Goal: Information Seeking & Learning: Find specific page/section

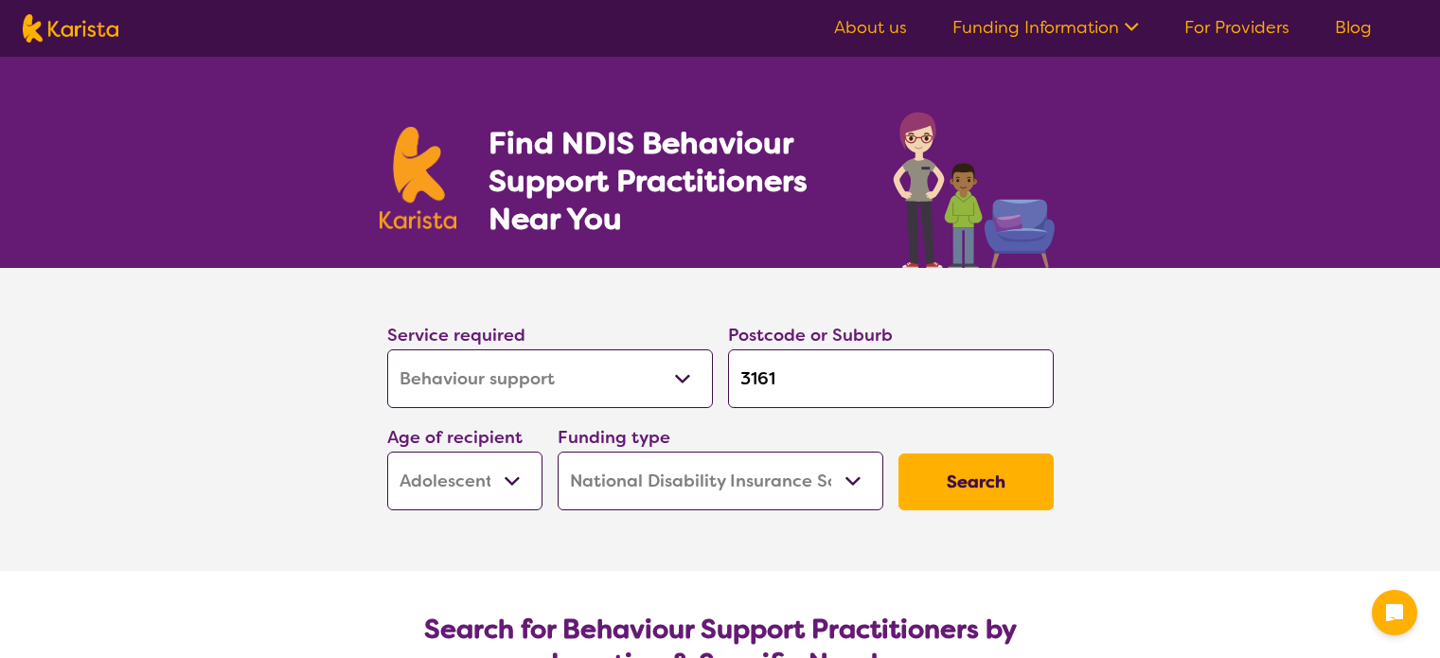
select select "Behaviour support"
select select "AS"
select select "NDIS"
select select "Behaviour support"
select select "AS"
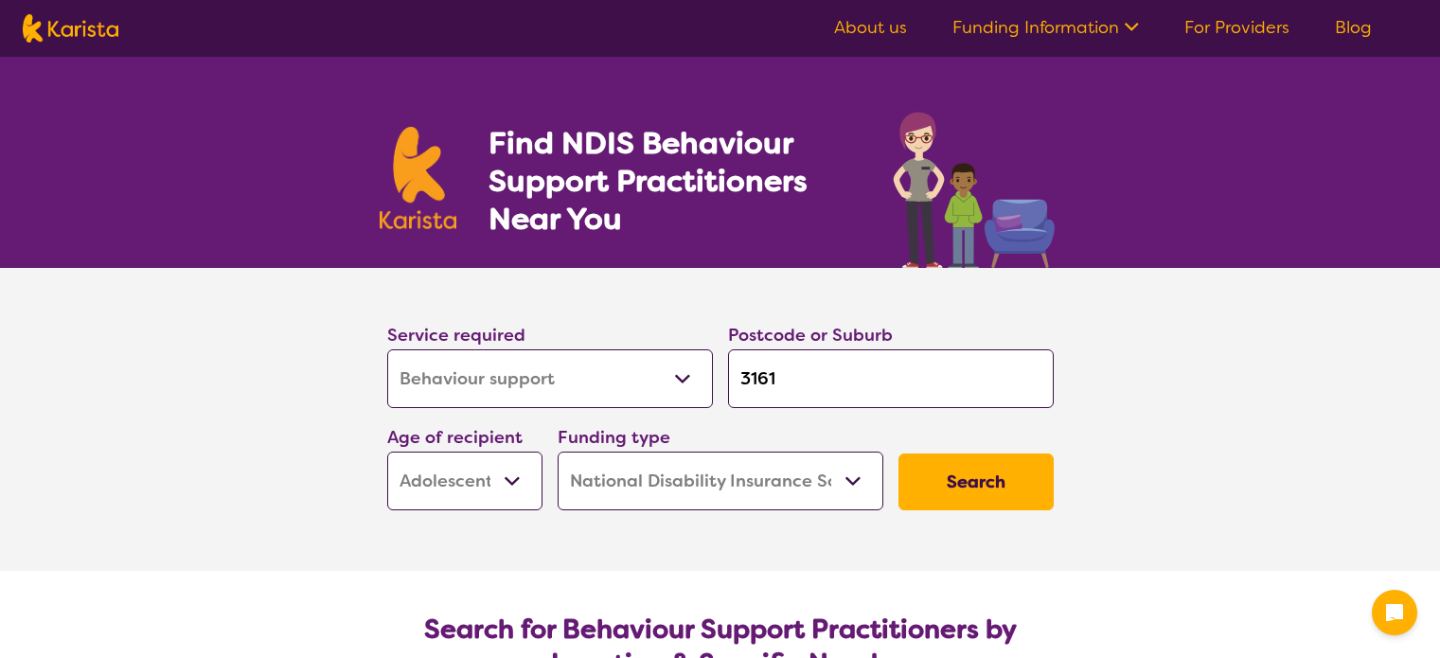
select select "NDIS"
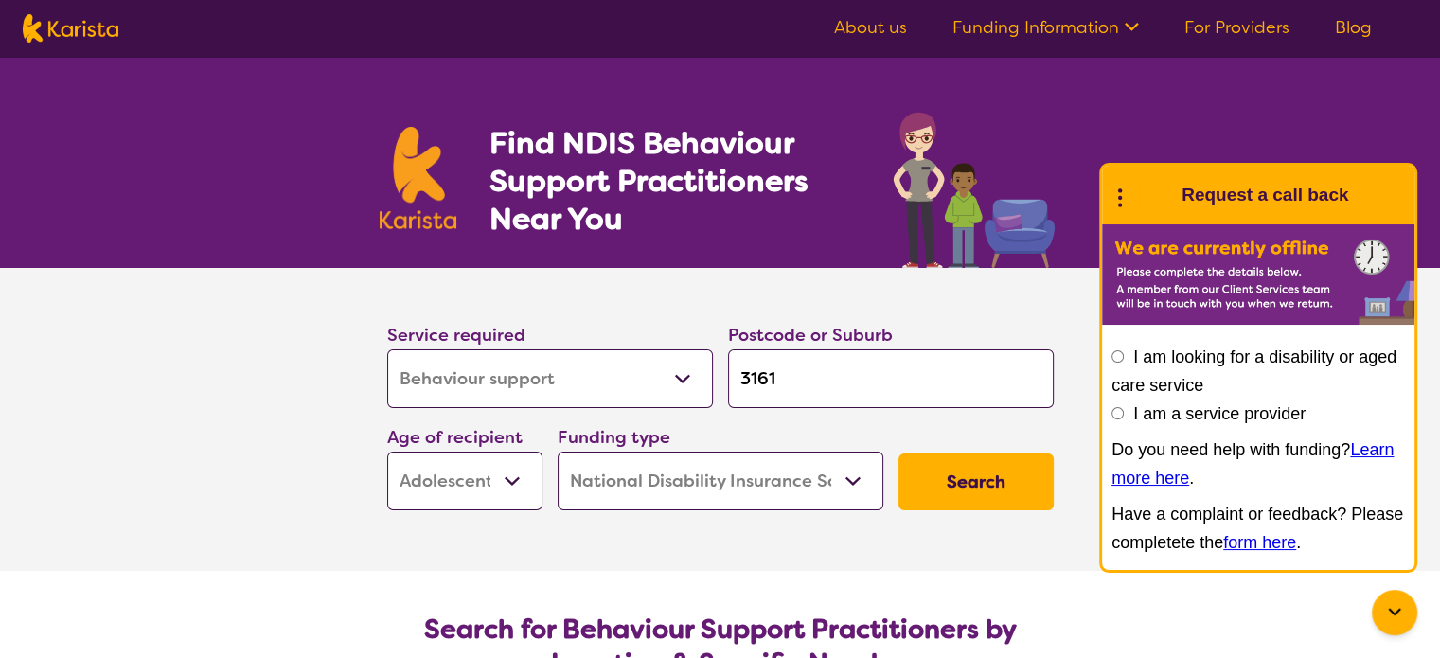
click at [847, 363] on input "3161" at bounding box center [891, 378] width 326 height 59
type input "316"
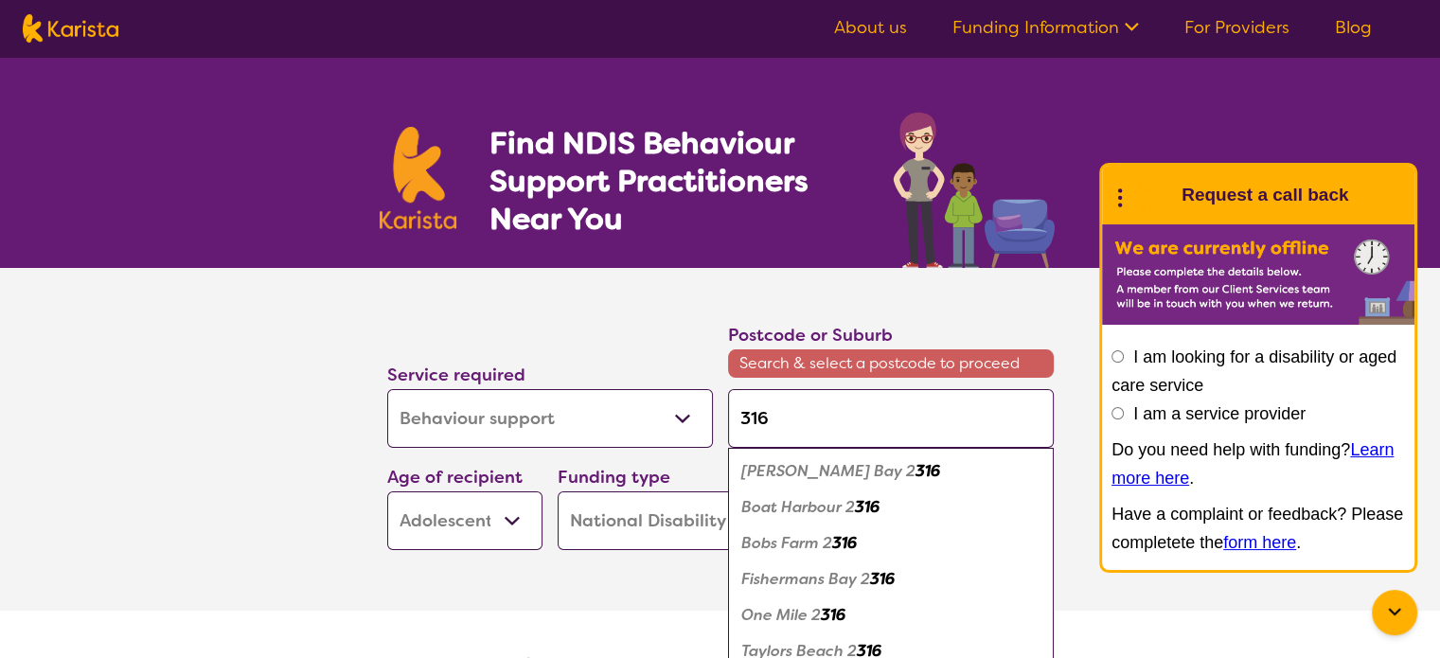
type input "316"
